Goal: Information Seeking & Learning: Learn about a topic

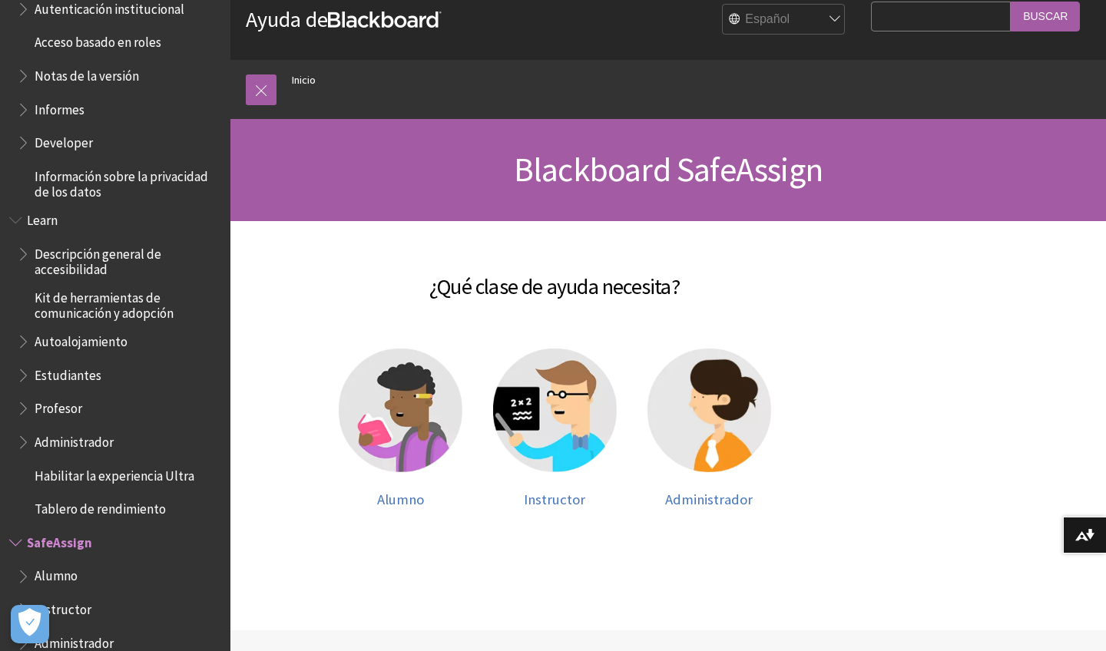
scroll to position [23, 0]
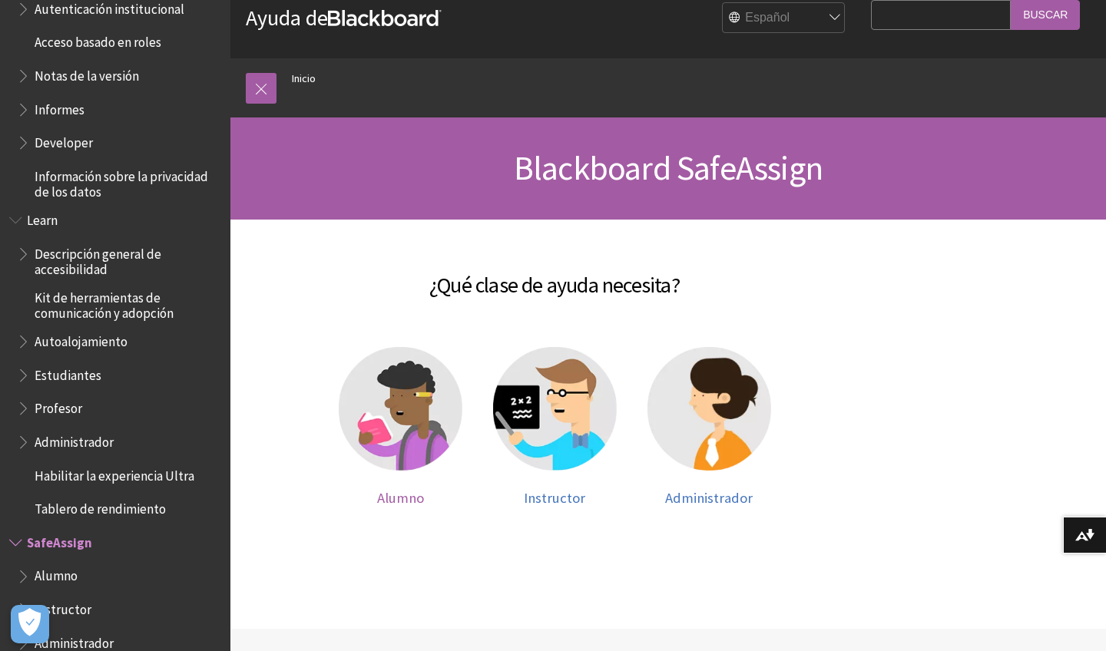
click at [418, 432] on img at bounding box center [401, 409] width 124 height 124
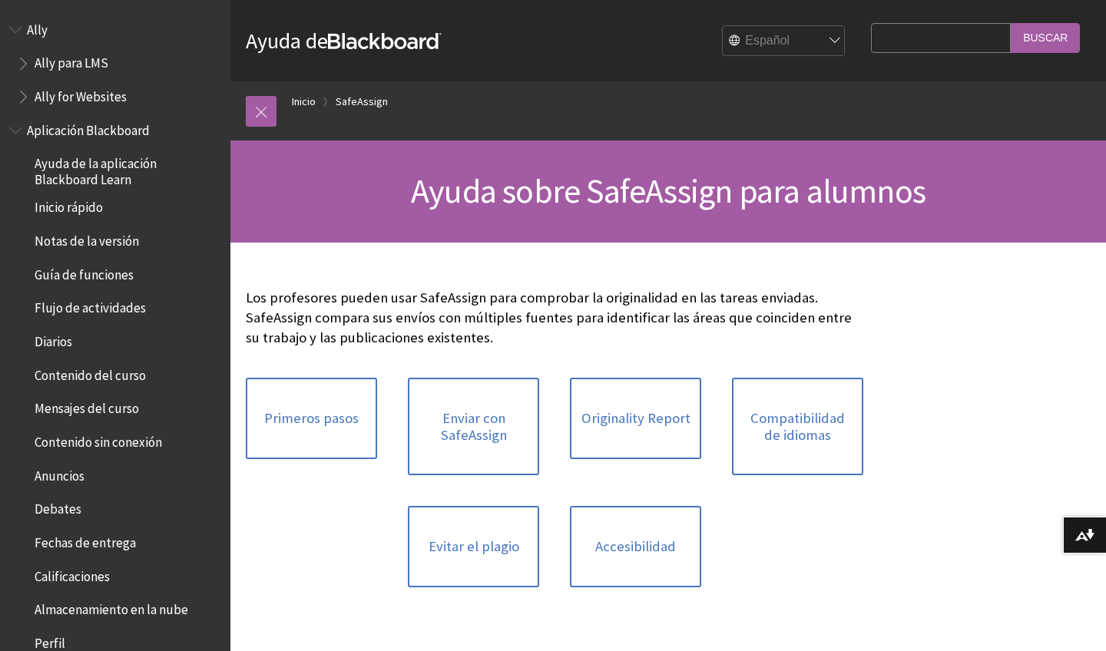
scroll to position [1168, 0]
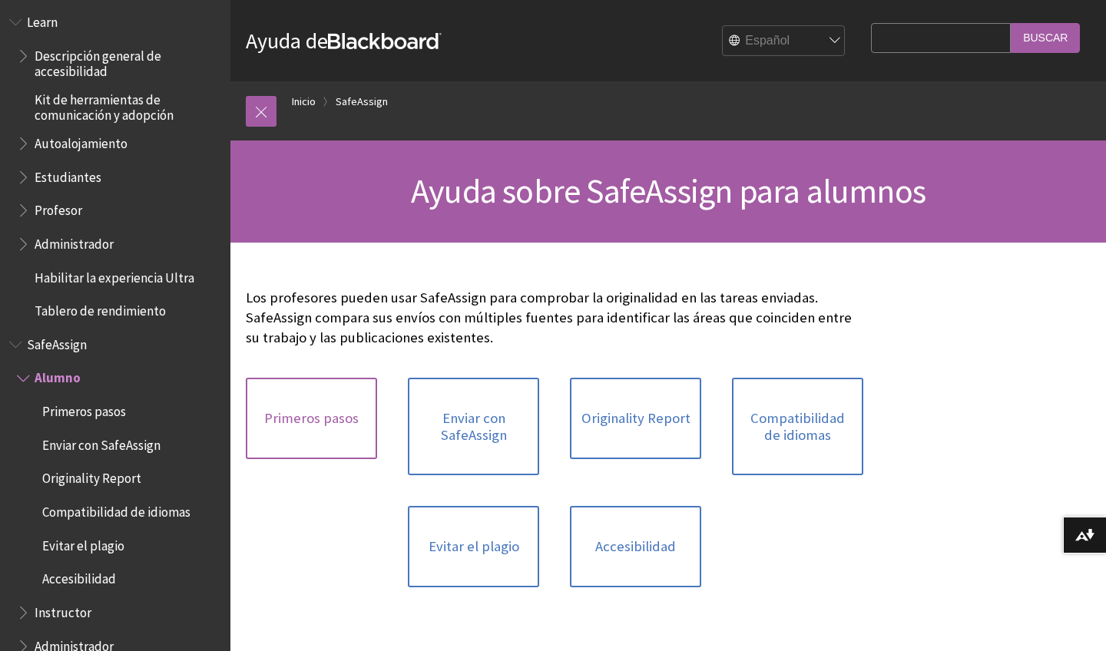
click at [318, 413] on link "Primeros pasos" at bounding box center [311, 418] width 131 height 81
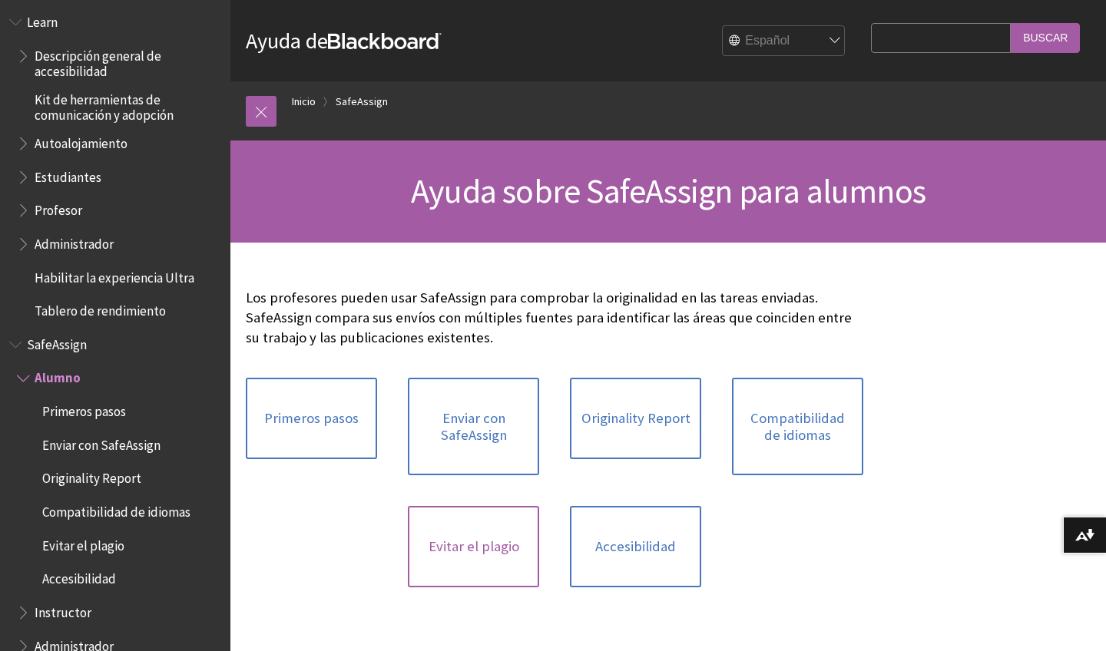
click at [476, 550] on link "Evitar el plagio" at bounding box center [473, 546] width 131 height 81
click at [265, 114] on link at bounding box center [261, 111] width 31 height 31
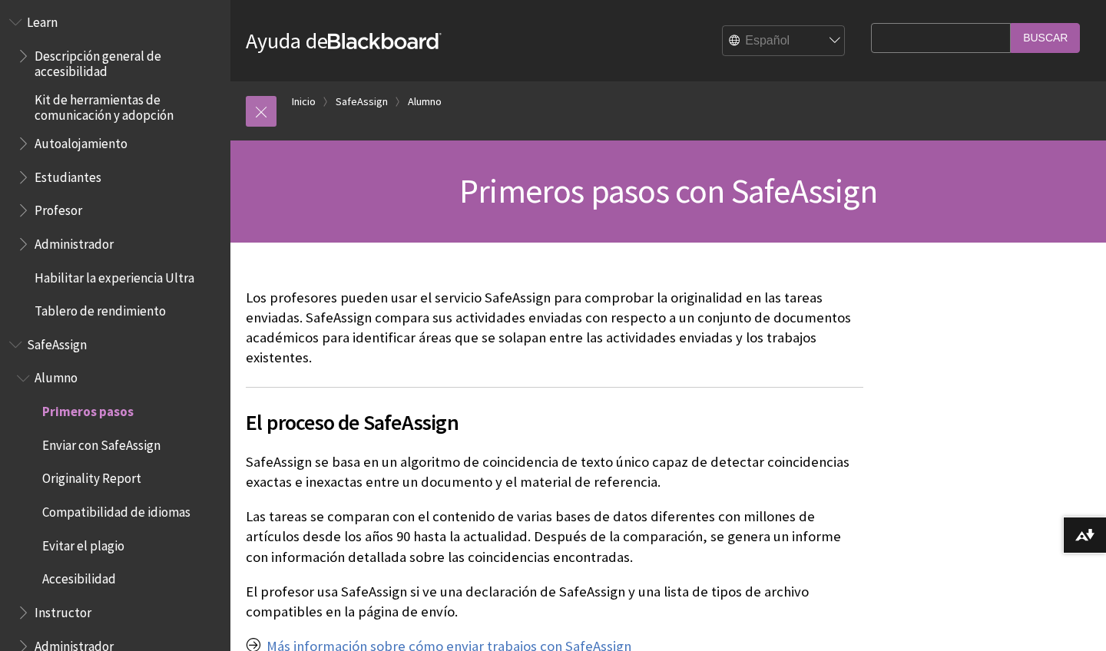
click at [261, 111] on link at bounding box center [261, 111] width 31 height 31
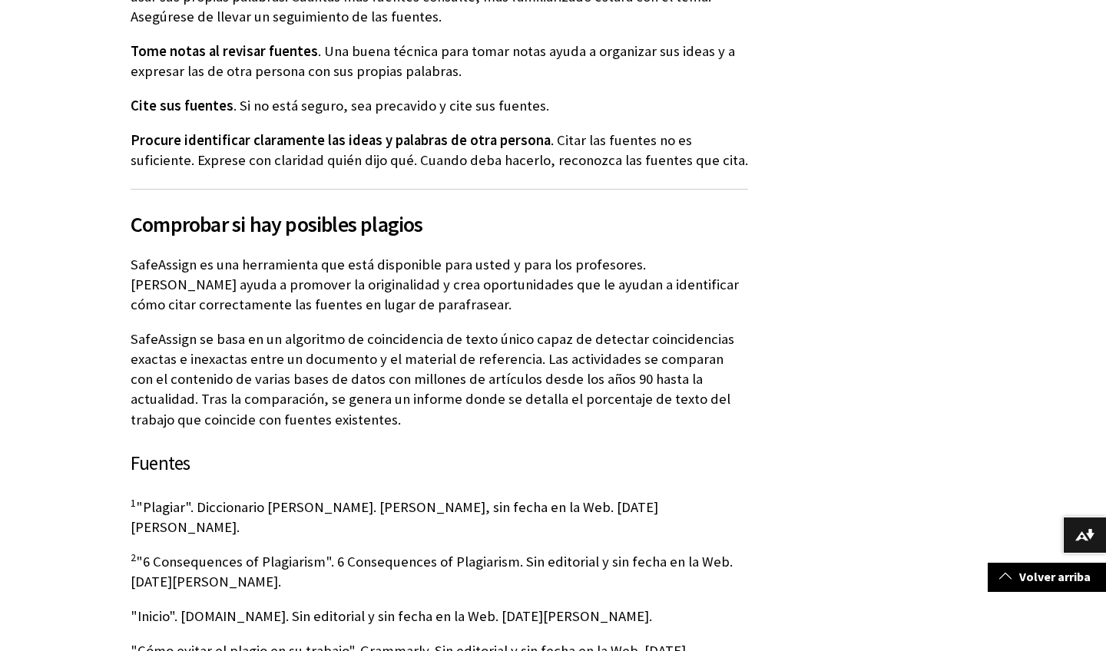
scroll to position [952, 0]
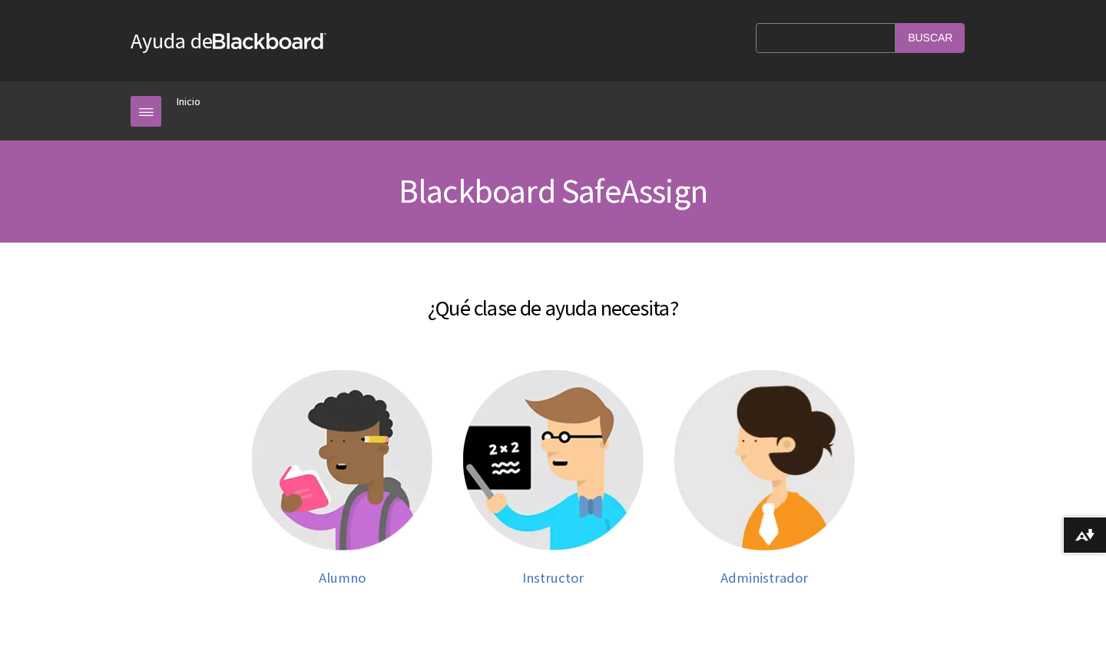
scroll to position [970, 0]
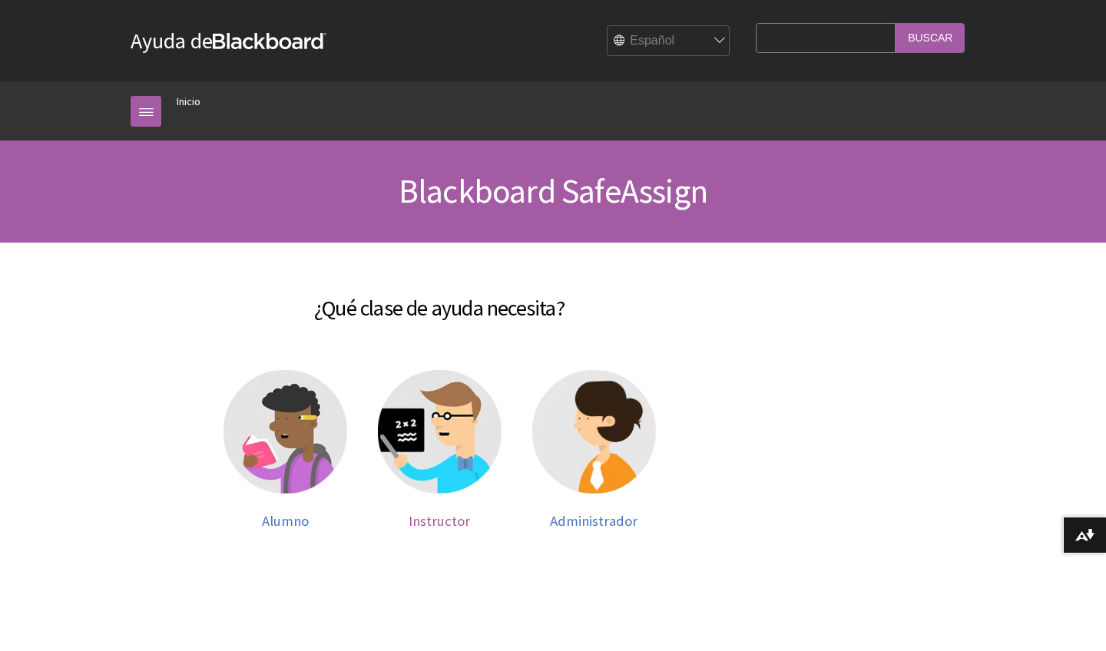
click at [431, 450] on img at bounding box center [440, 432] width 124 height 124
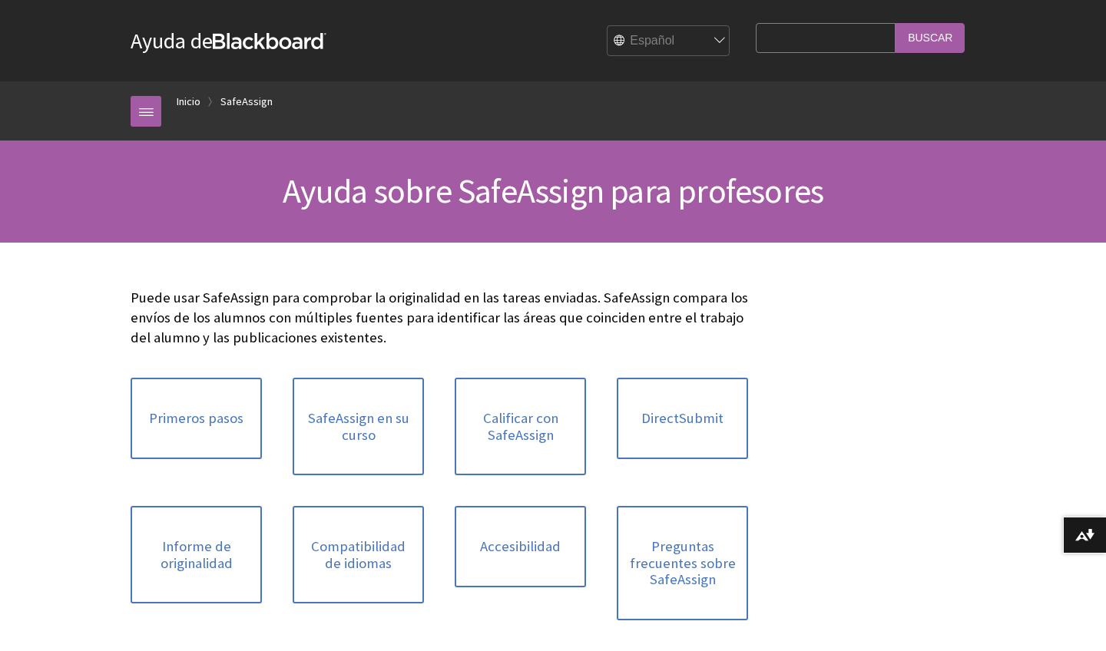
scroll to position [1245, 0]
click at [541, 541] on link "Accesibilidad" at bounding box center [520, 546] width 131 height 81
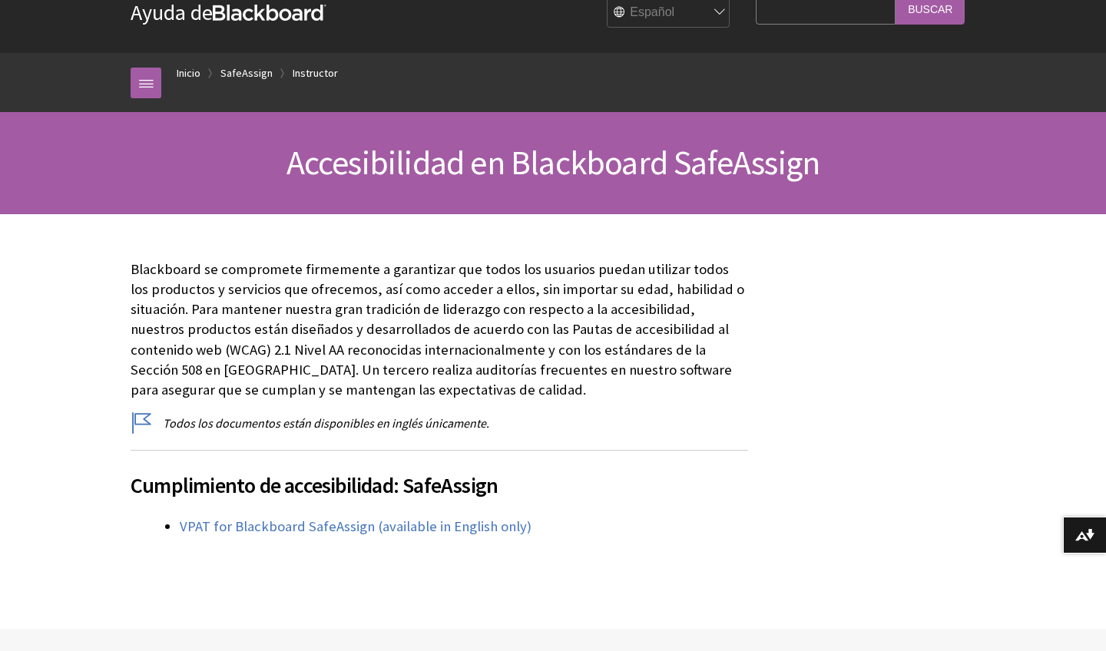
scroll to position [29, 0]
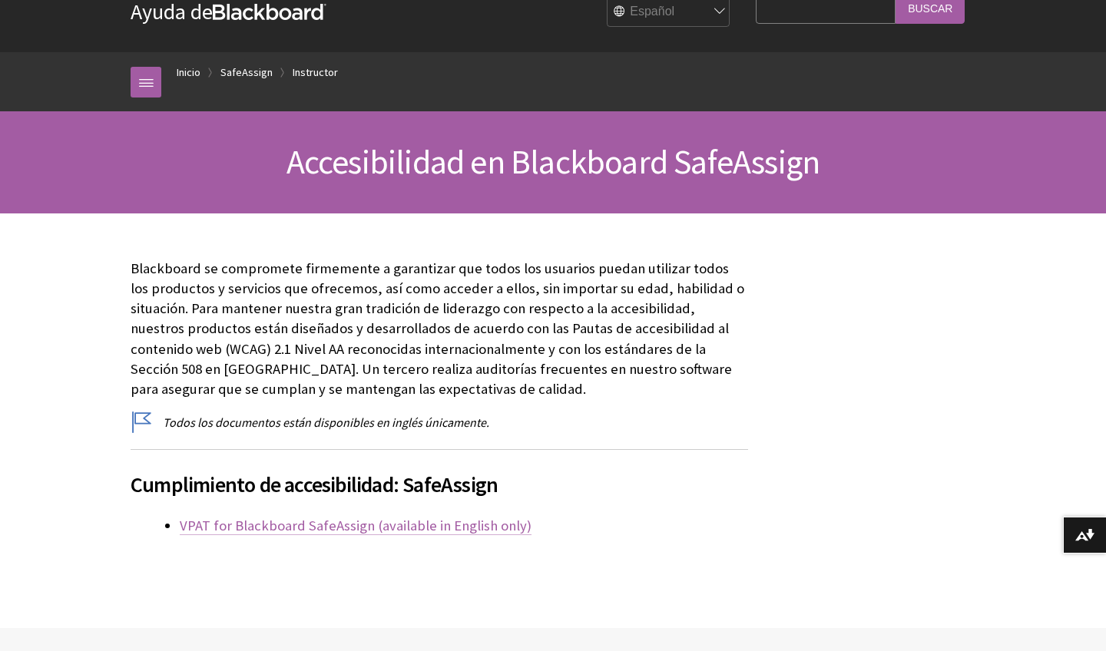
click at [421, 528] on link "VPAT for Blackboard SafeAssign (available in English only)" at bounding box center [356, 526] width 352 height 18
